Goal: Book appointment/travel/reservation

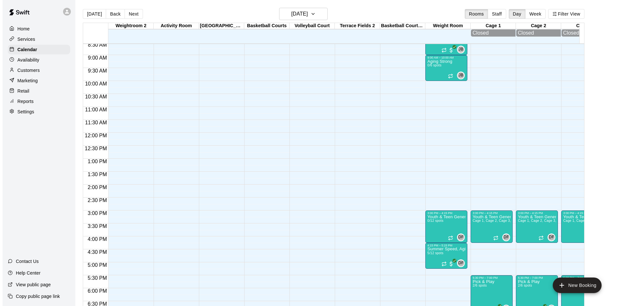
scroll to position [157, 0]
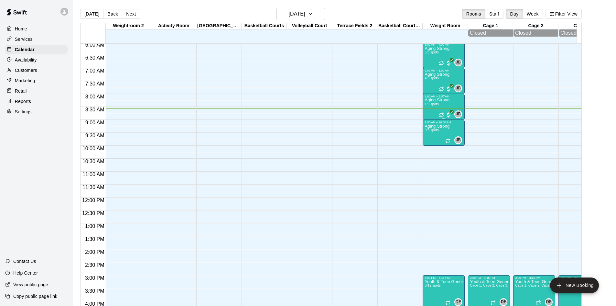
click at [444, 100] on p "Aging Strong" at bounding box center [437, 100] width 25 height 0
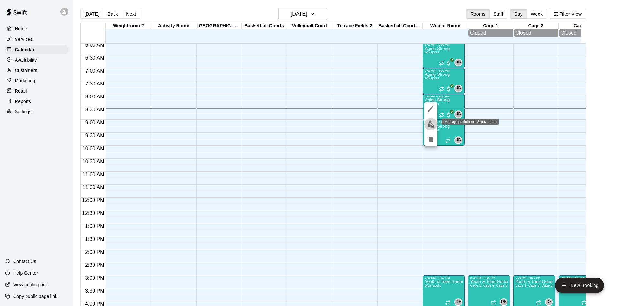
click at [434, 122] on img "edit" at bounding box center [430, 123] width 7 height 7
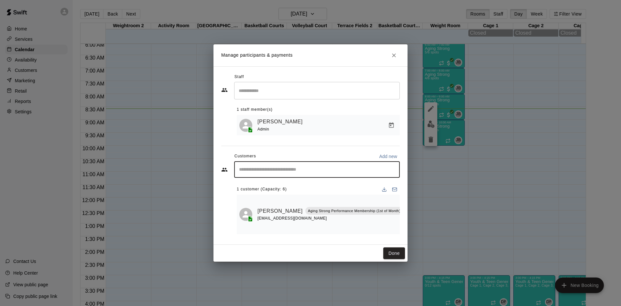
click at [331, 169] on input "Start typing to search customers..." at bounding box center [317, 169] width 160 height 6
type input "*****"
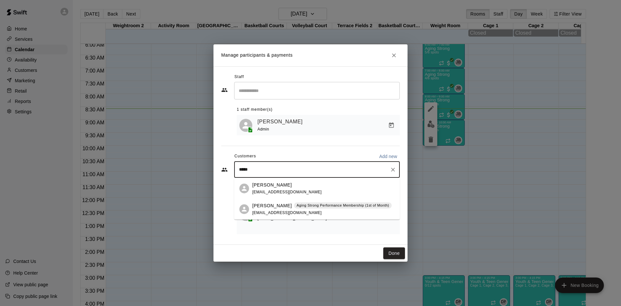
click at [294, 205] on span "Aging Strong Performance Membership (1st of Month)" at bounding box center [343, 205] width 98 height 5
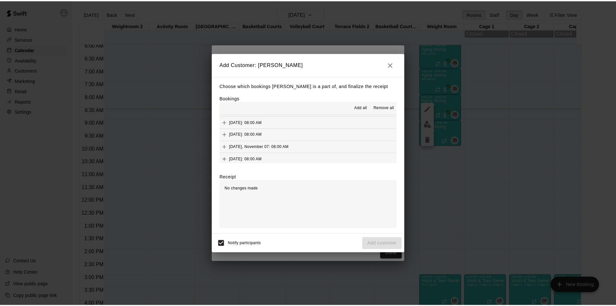
scroll to position [356, 0]
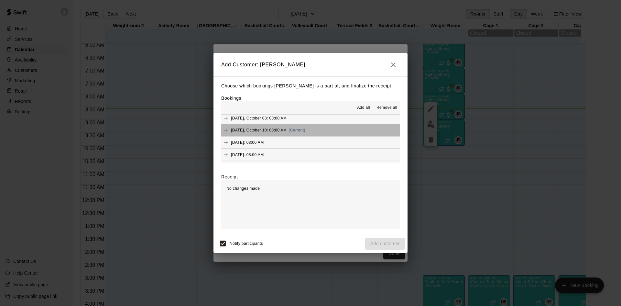
click at [322, 131] on button "[DATE], October 10: 08:00 AM (Current)" at bounding box center [310, 130] width 179 height 12
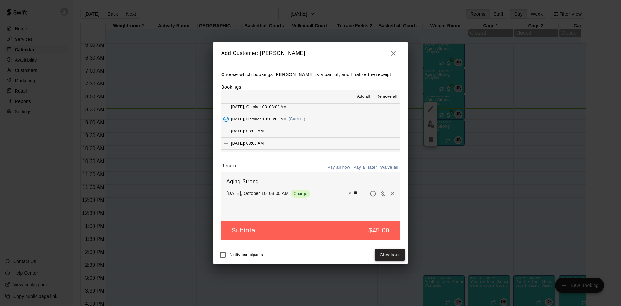
click at [394, 252] on button "Checkout" at bounding box center [390, 255] width 30 height 12
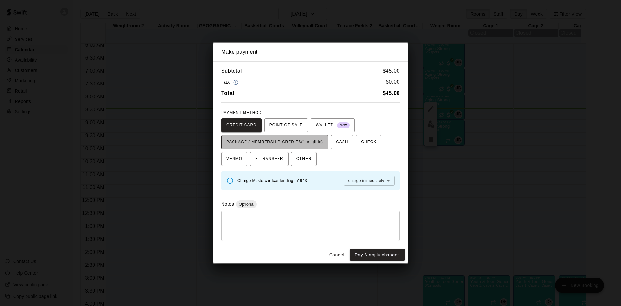
click at [318, 143] on span "PACKAGE / MEMBERSHIP CREDITS (1 eligible)" at bounding box center [274, 142] width 97 height 10
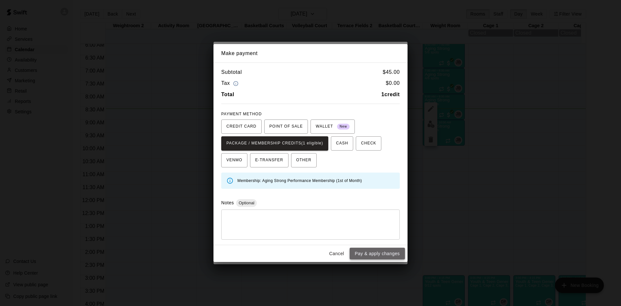
click at [367, 251] on button "Pay & apply changes" at bounding box center [377, 253] width 55 height 12
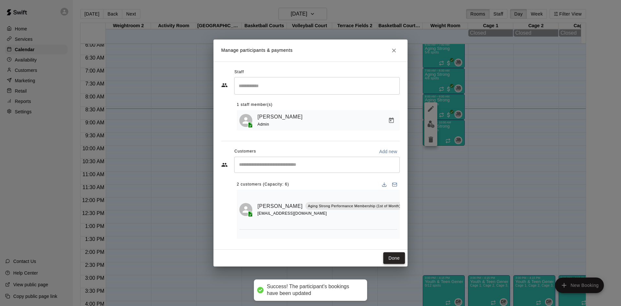
click at [392, 255] on button "Done" at bounding box center [394, 258] width 22 height 12
